Goal: Check status

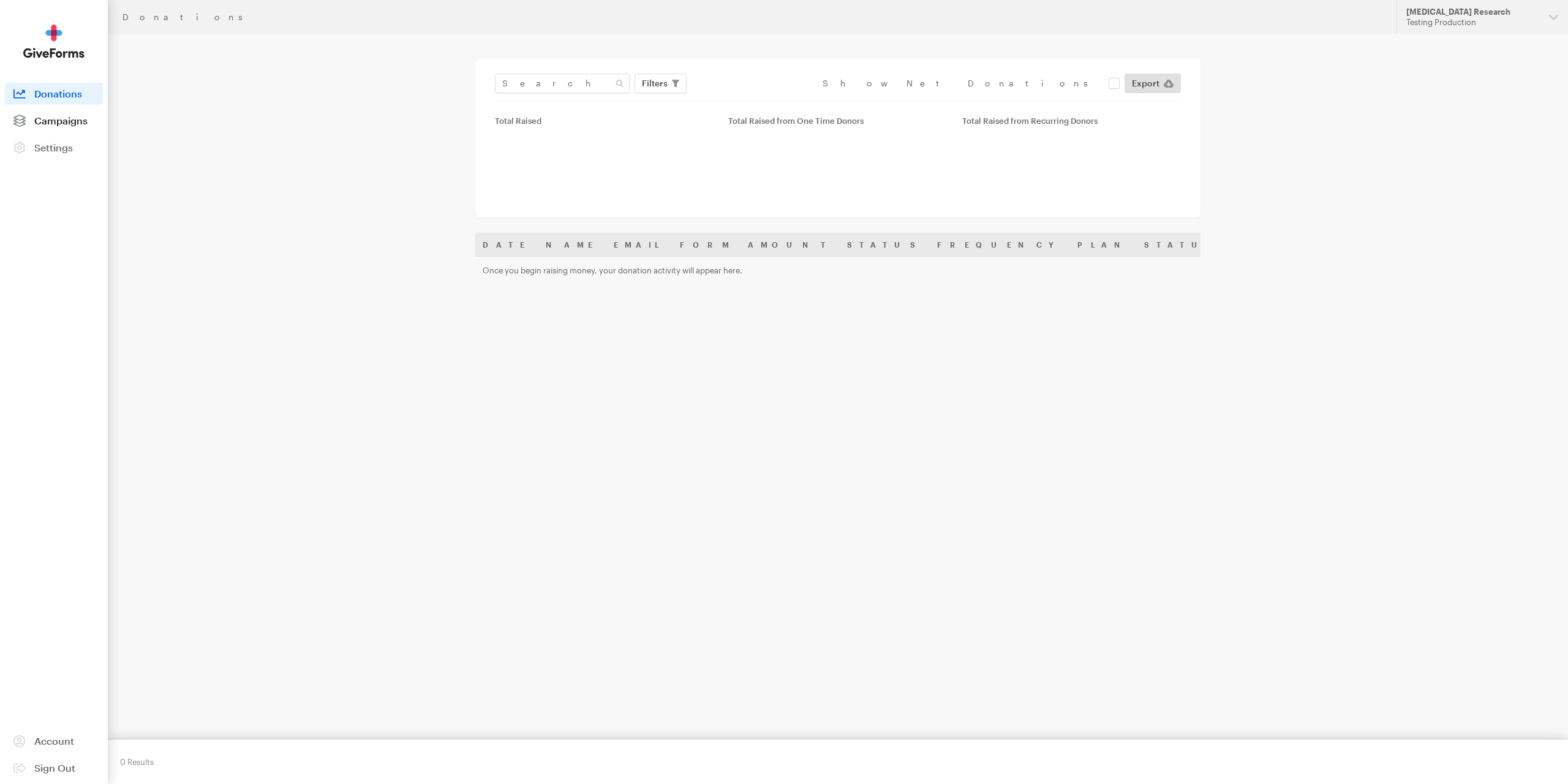
click at [55, 117] on span "Campaigns" at bounding box center [61, 120] width 53 height 11
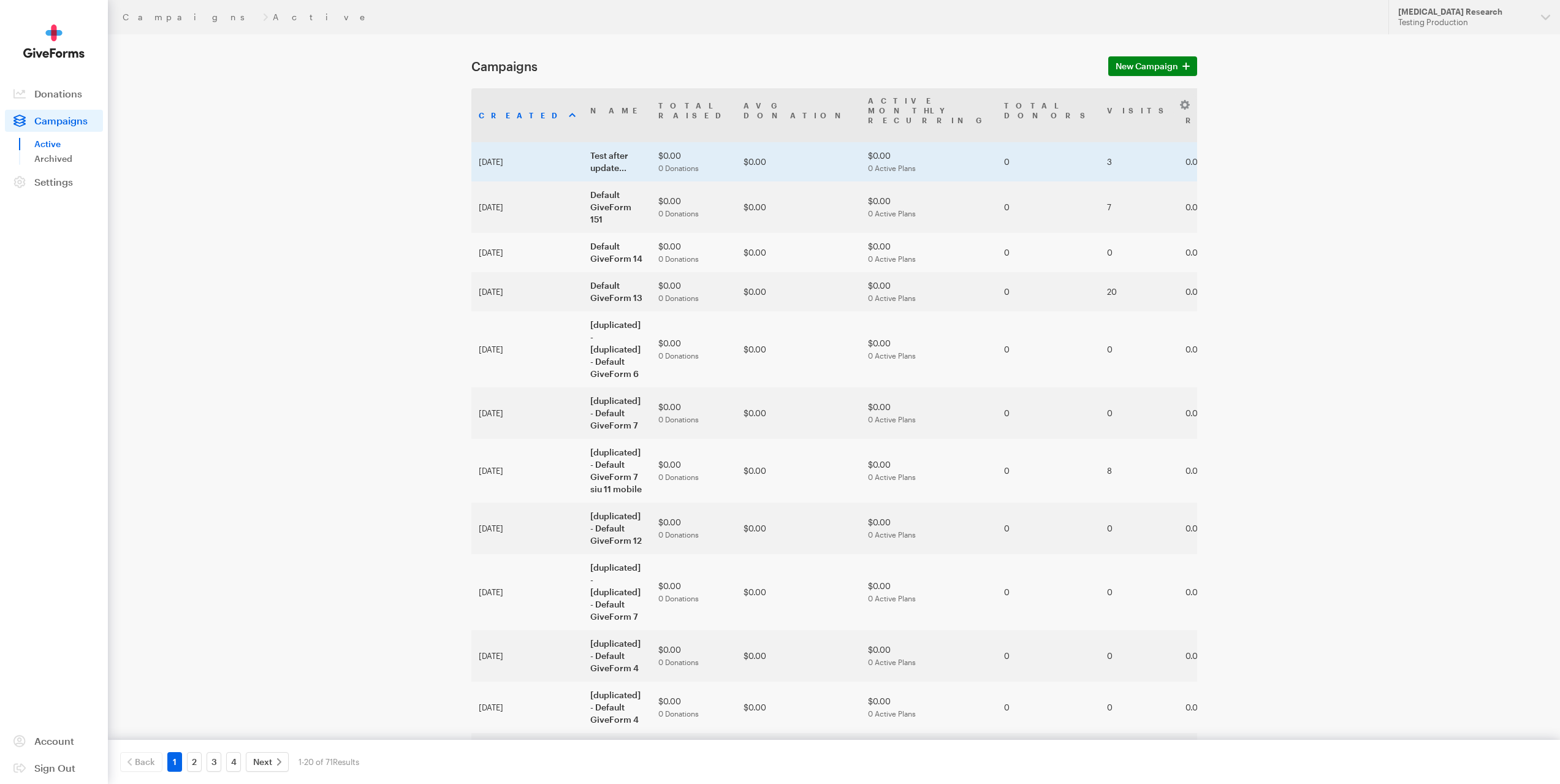
click at [583, 146] on td "Test after update..." at bounding box center [617, 162] width 68 height 39
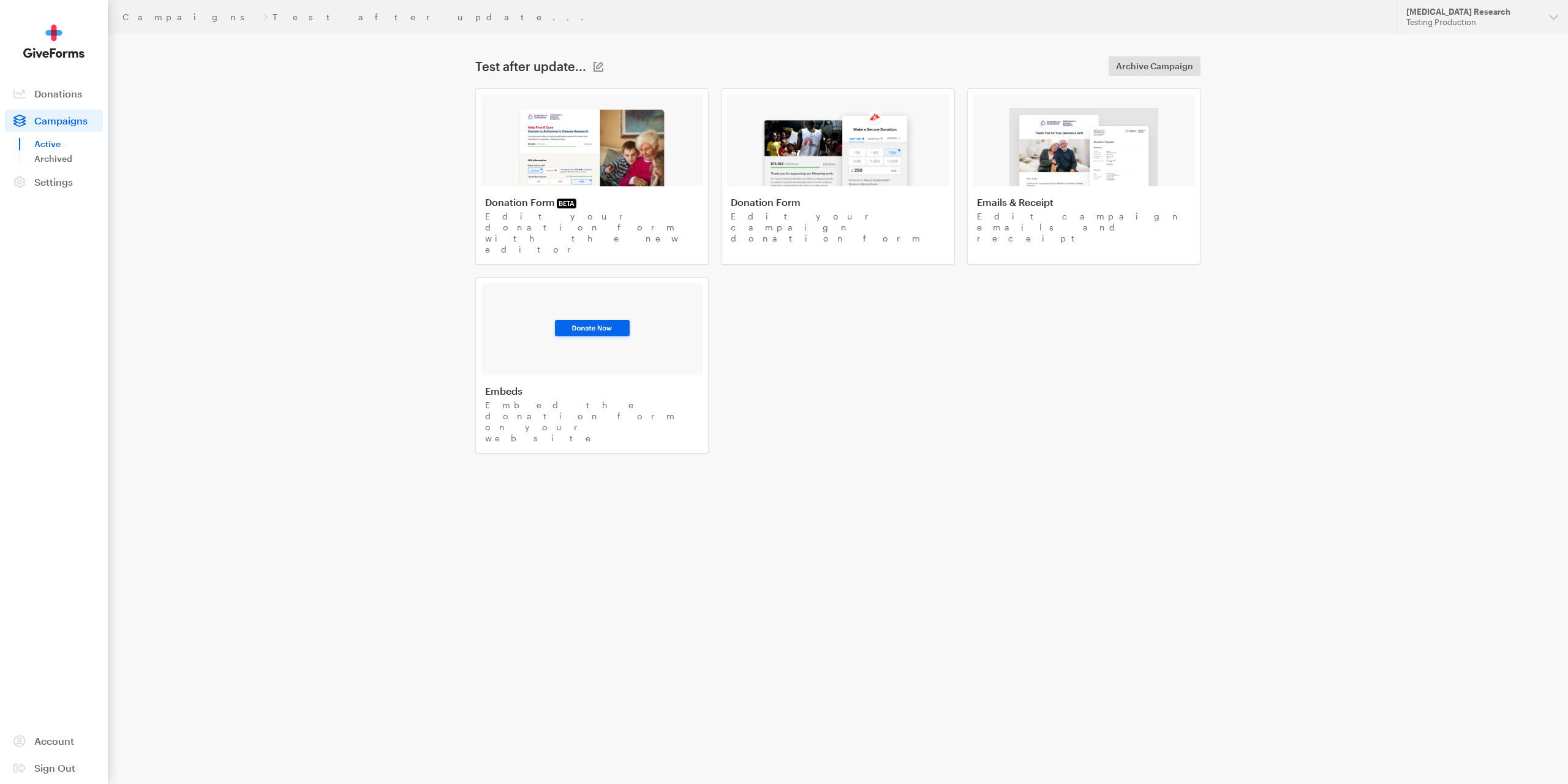
click at [522, 154] on img at bounding box center [592, 147] width 150 height 78
